Goal: Find specific page/section: Find specific page/section

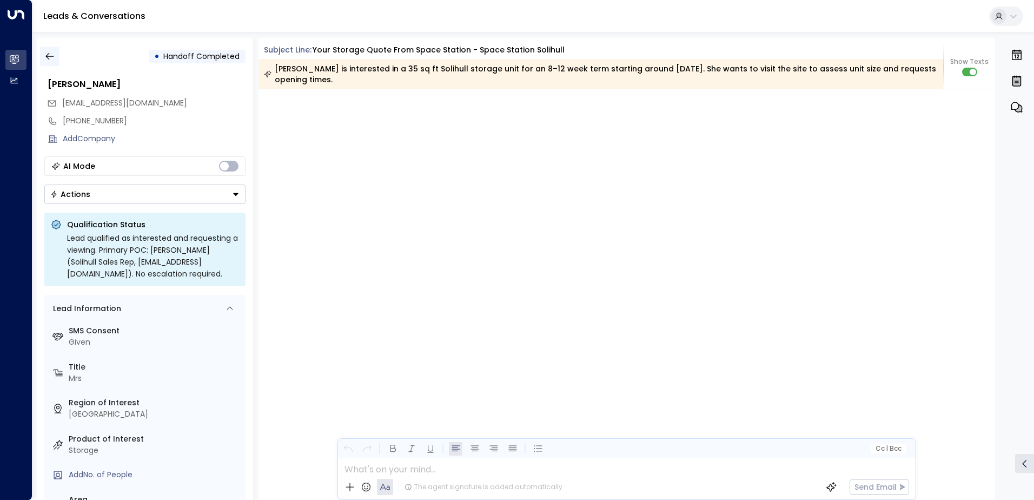
scroll to position [2808, 0]
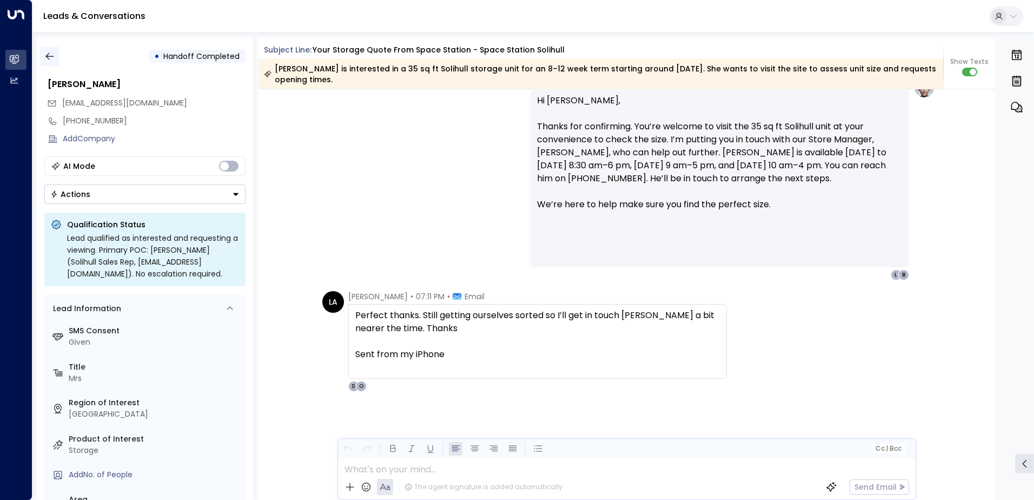
click at [47, 57] on icon "button" at bounding box center [49, 56] width 8 height 7
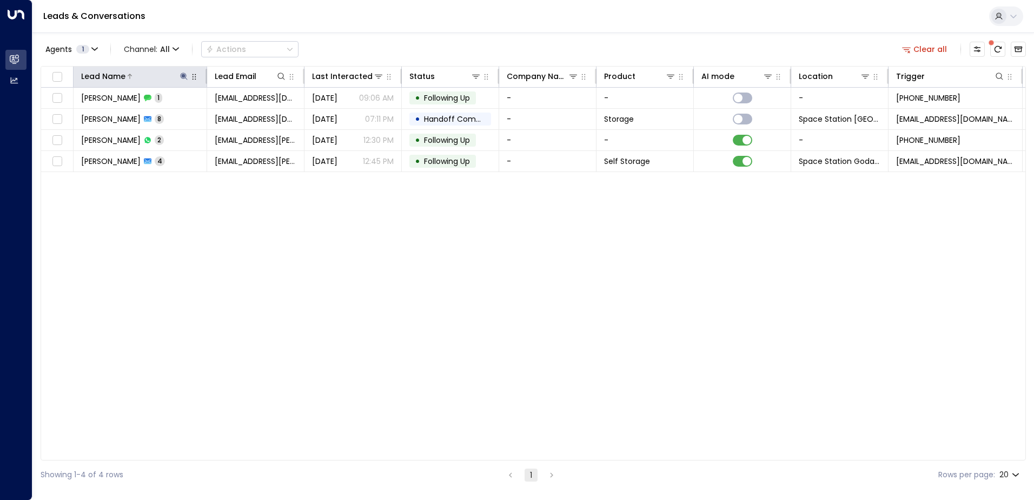
click at [186, 72] on icon at bounding box center [184, 76] width 9 height 9
type input "*"
type input "******"
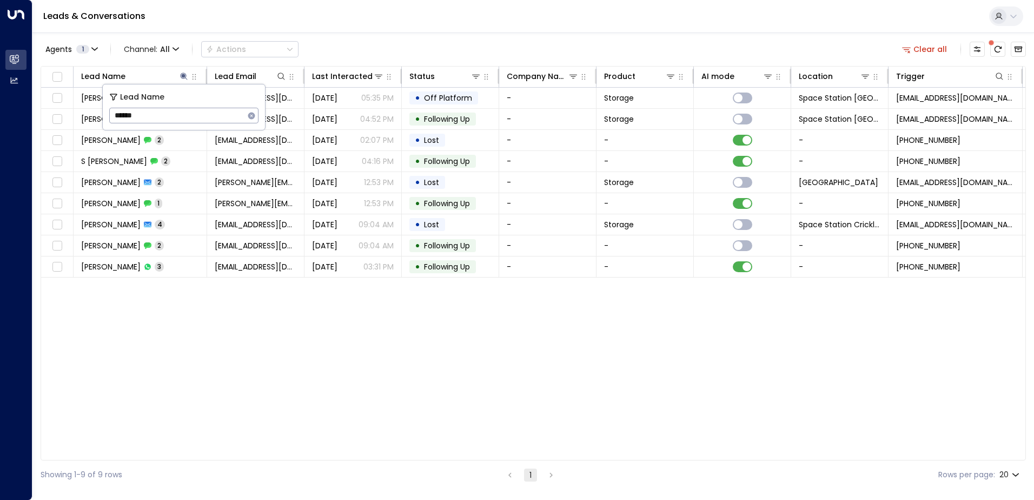
click at [358, 42] on div "Agents 1 Channel: All Actions Clear all" at bounding box center [533, 49] width 985 height 23
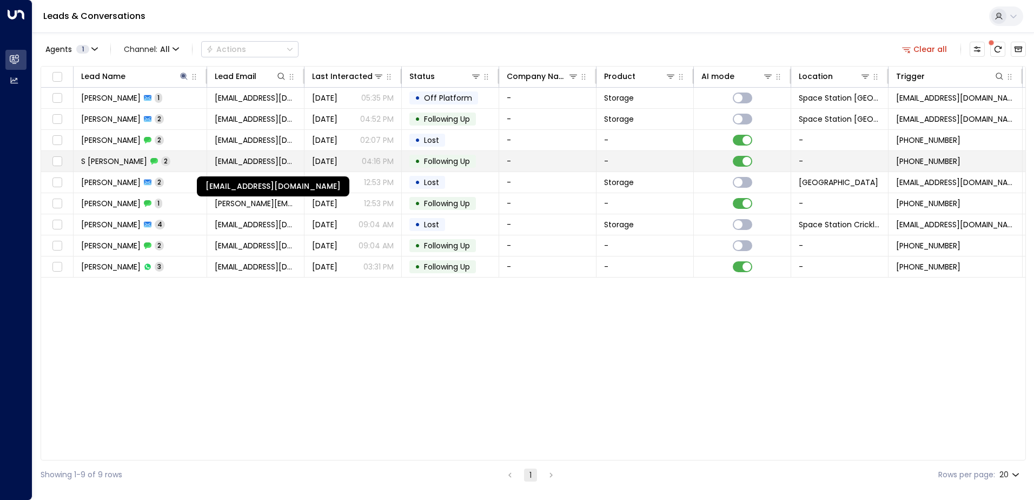
click at [290, 163] on span "[EMAIL_ADDRESS][DOMAIN_NAME]" at bounding box center [256, 161] width 82 height 11
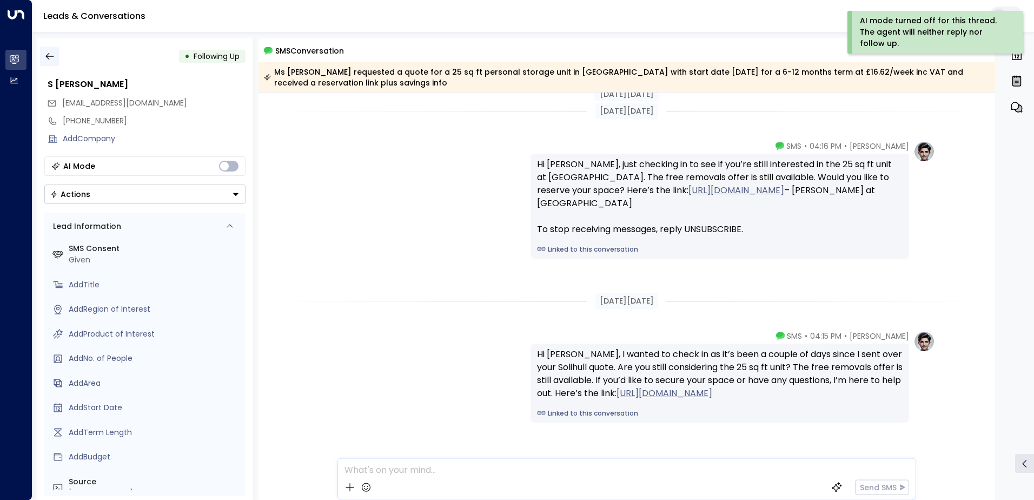
click at [46, 56] on icon "button" at bounding box center [49, 56] width 8 height 7
